Goal: Check status: Check status

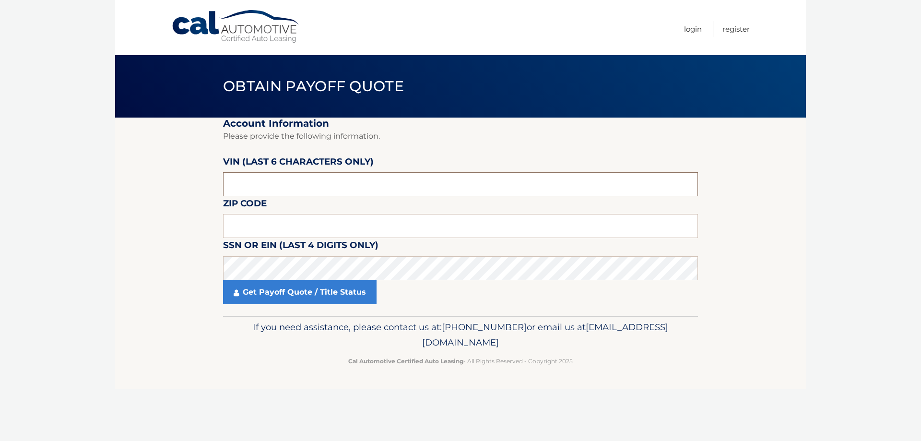
click at [254, 182] on input "text" at bounding box center [460, 184] width 475 height 24
type input "505471"
click at [238, 227] on input "text" at bounding box center [460, 226] width 475 height 24
type input "11735"
click at [279, 299] on link "Get Payoff Quote / Title Status" at bounding box center [300, 292] width 154 height 24
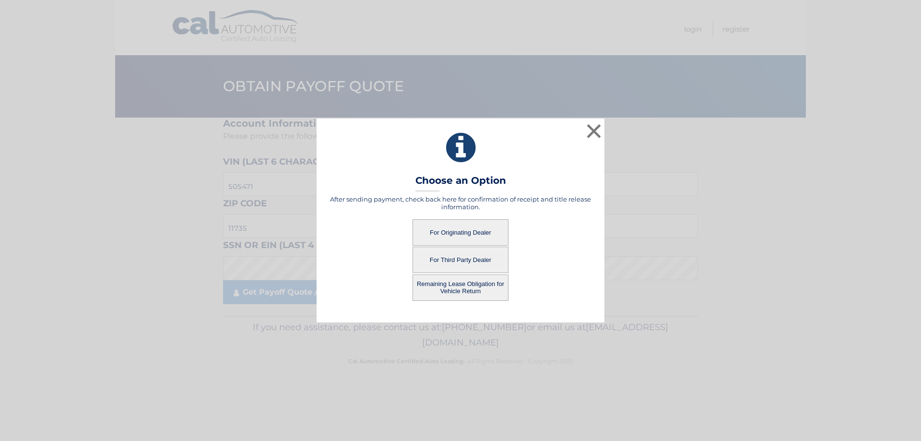
click at [456, 233] on button "For Originating Dealer" at bounding box center [461, 232] width 96 height 26
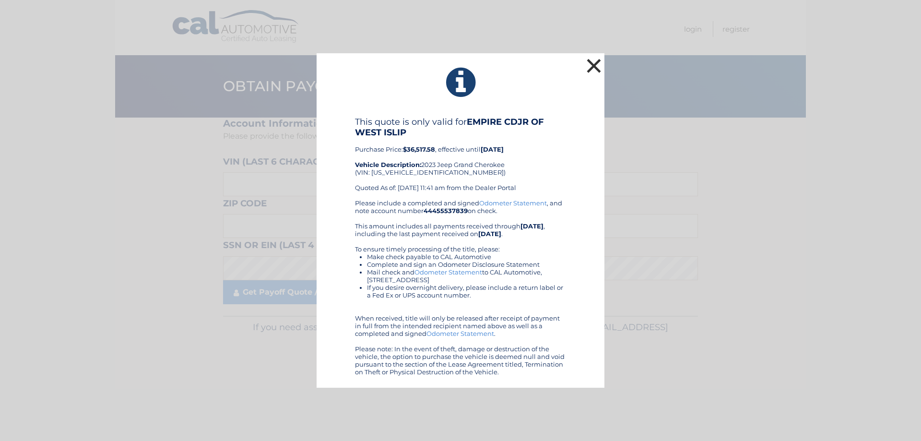
click at [597, 68] on button "×" at bounding box center [593, 65] width 19 height 19
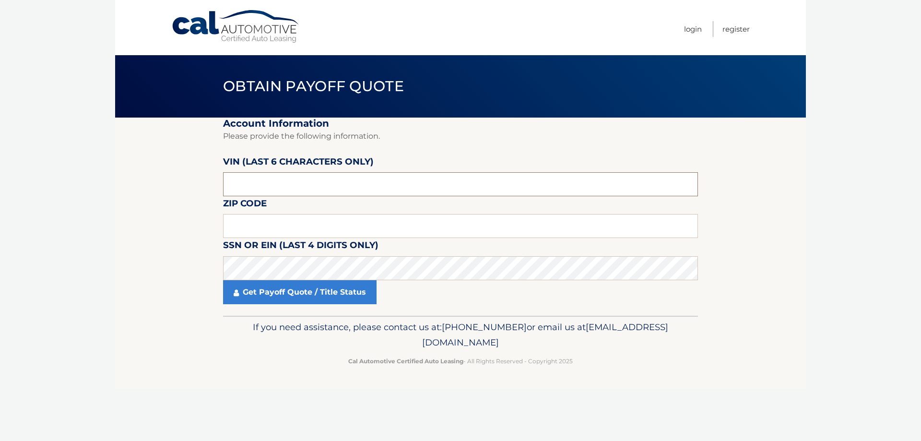
click at [298, 190] on input "text" at bounding box center [460, 184] width 475 height 24
type input "505471"
click at [273, 224] on input "text" at bounding box center [460, 226] width 475 height 24
type input "11735"
click at [266, 293] on link "Get Payoff Quote / Title Status" at bounding box center [300, 292] width 154 height 24
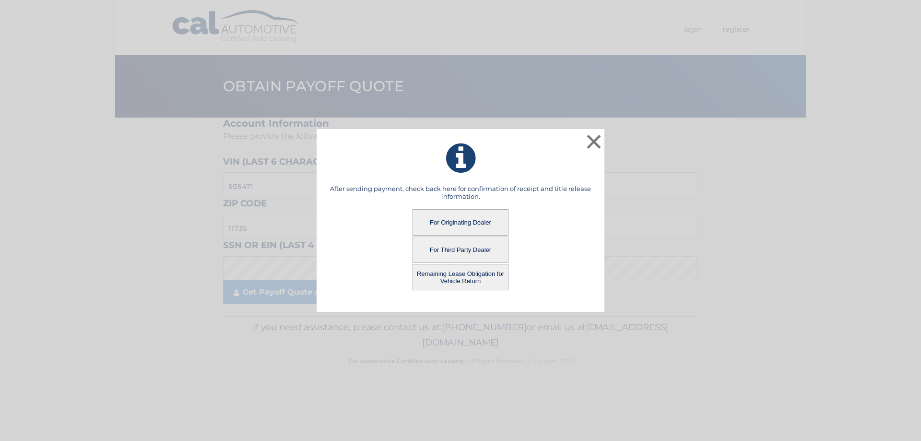
click at [458, 275] on button "Remaining Lease Obligation for Vehicle Return" at bounding box center [461, 277] width 96 height 26
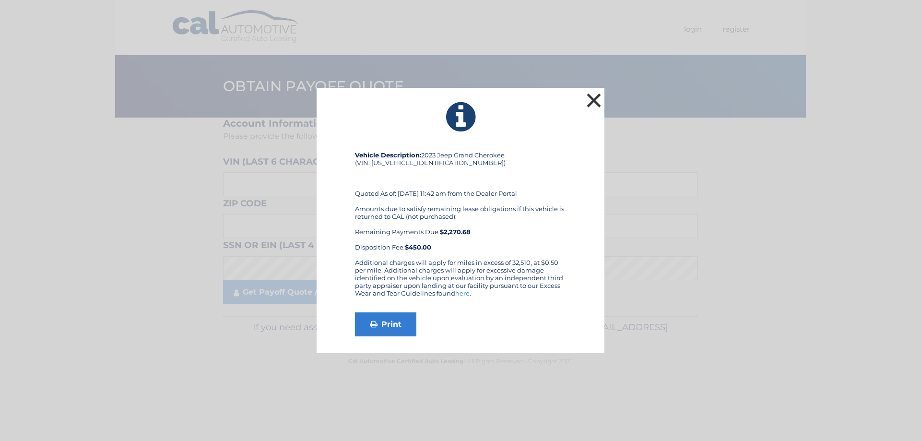
click at [591, 104] on button "×" at bounding box center [593, 100] width 19 height 19
